Goal: Task Accomplishment & Management: Use online tool/utility

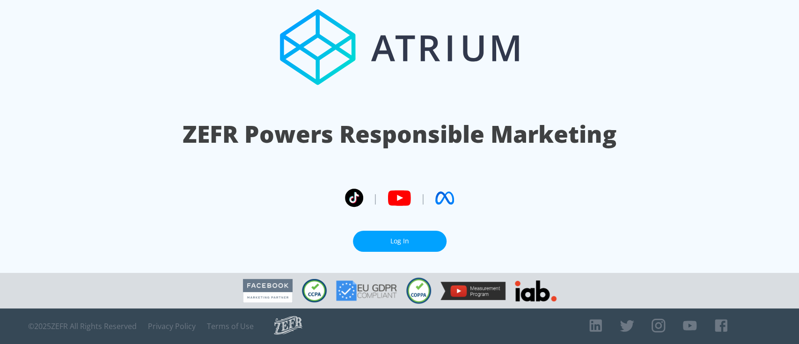
click at [393, 241] on link "Log In" at bounding box center [400, 241] width 94 height 21
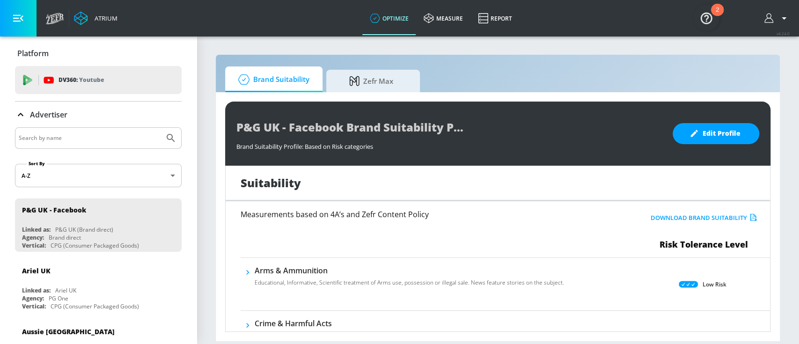
drag, startPoint x: 63, startPoint y: 72, endPoint x: 107, endPoint y: 126, distance: 69.9
click at [63, 72] on div "DV360: Youtube" at bounding box center [98, 80] width 167 height 28
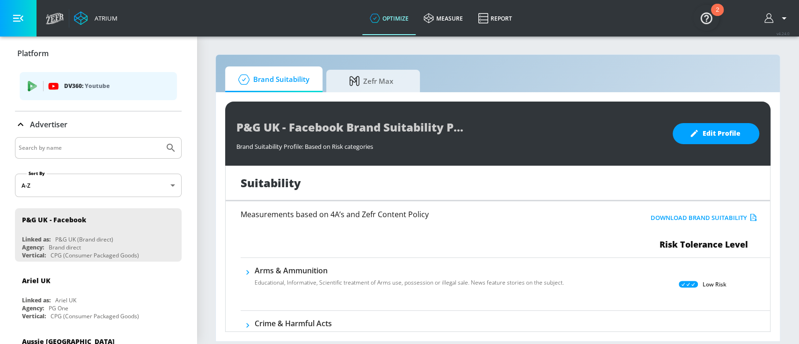
click at [24, 17] on button "button" at bounding box center [18, 18] width 37 height 37
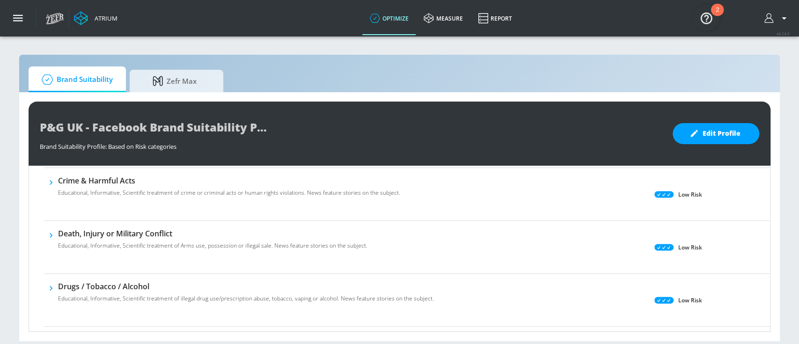
scroll to position [143, 0]
click at [51, 182] on icon "button" at bounding box center [51, 182] width 3 height 5
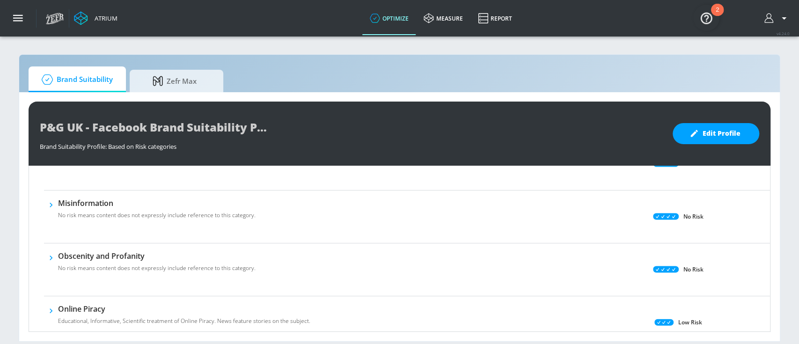
scroll to position [709, 0]
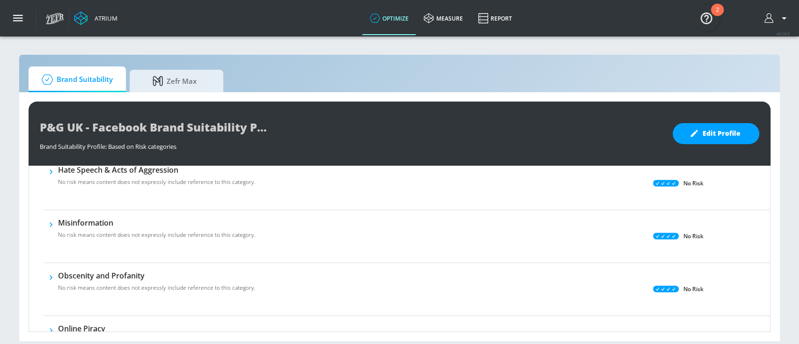
click at [52, 223] on icon "button" at bounding box center [50, 224] width 9 height 9
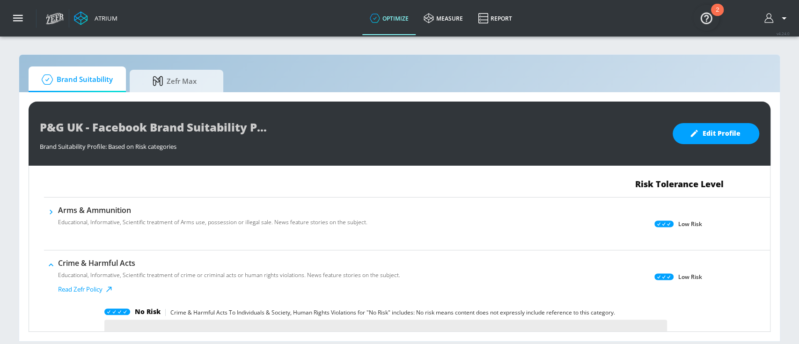
scroll to position [0, 0]
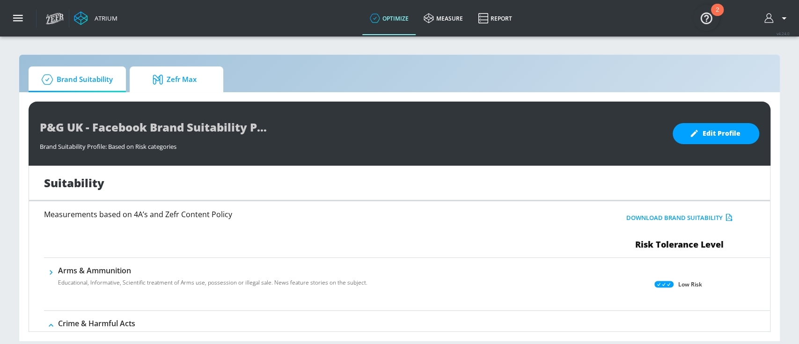
click at [162, 76] on icon at bounding box center [160, 79] width 14 height 10
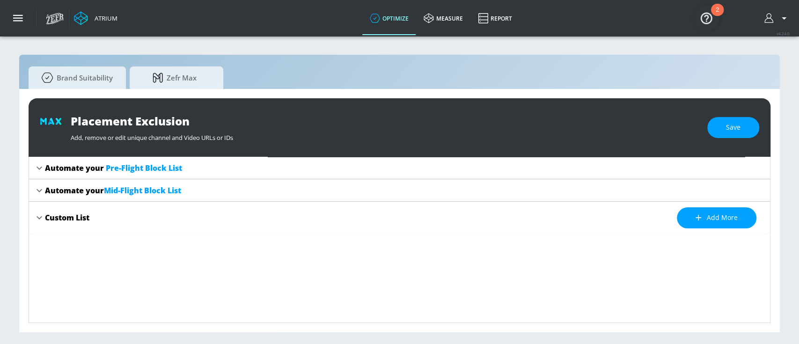
click at [37, 219] on icon at bounding box center [39, 217] width 11 height 11
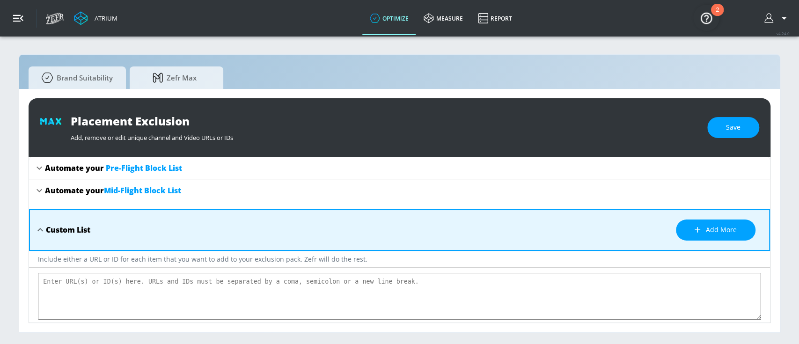
click at [20, 20] on icon "button" at bounding box center [18, 18] width 10 height 10
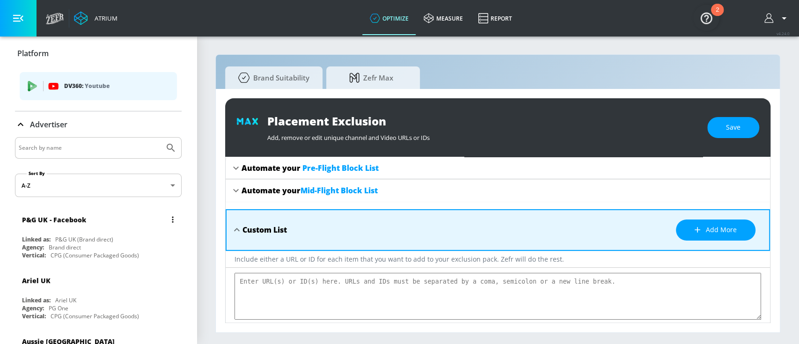
scroll to position [102, 0]
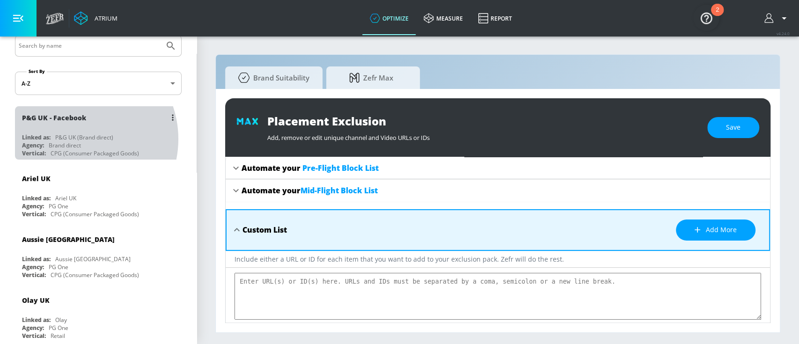
click at [76, 139] on div "P&G UK (Brand direct)" at bounding box center [84, 137] width 58 height 8
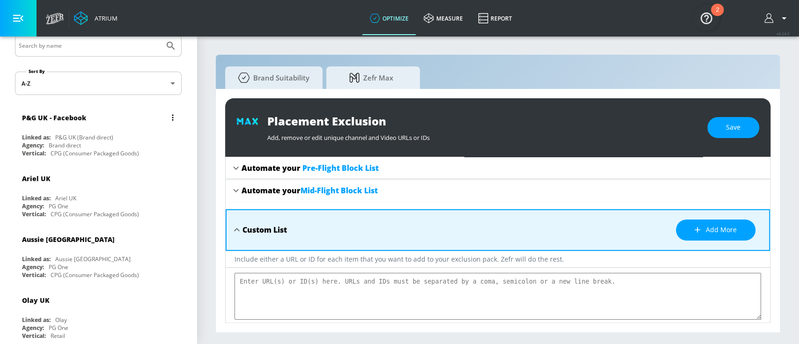
click at [109, 123] on div "P&G UK - Facebook" at bounding box center [100, 117] width 157 height 22
click at [166, 118] on button "list of Advertiser" at bounding box center [172, 117] width 13 height 13
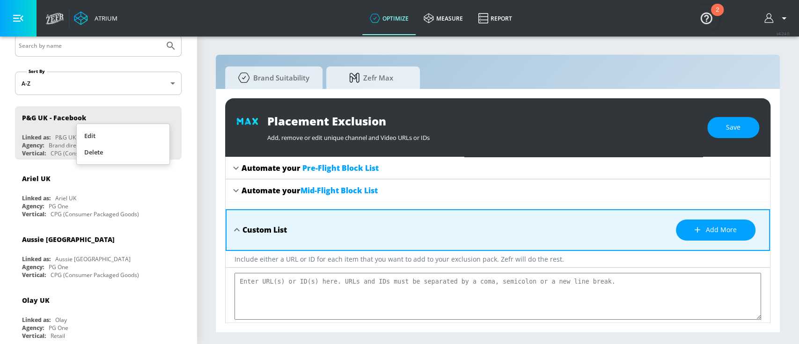
click at [179, 185] on div at bounding box center [399, 172] width 799 height 344
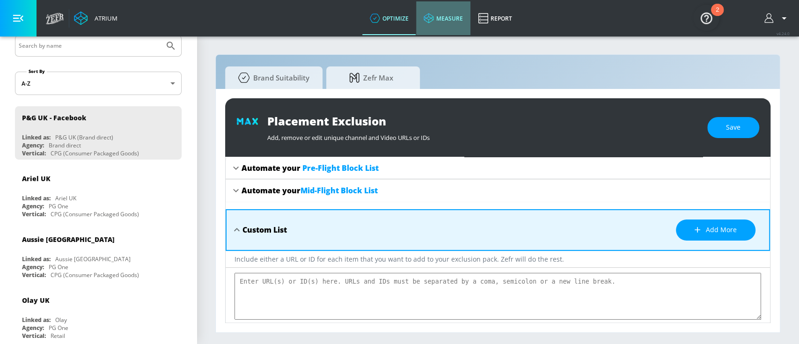
click at [457, 23] on link "measure" at bounding box center [443, 18] width 54 height 34
